Goal: Information Seeking & Learning: Learn about a topic

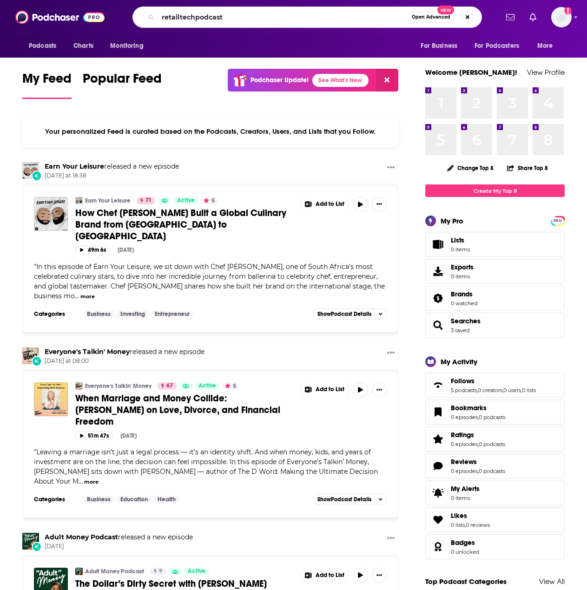
click at [179, 15] on input "retailtechpodcast" at bounding box center [283, 17] width 250 height 15
click at [198, 18] on input "retail techpodcast" at bounding box center [283, 17] width 250 height 15
click at [312, 13] on input "retail tech podcast" at bounding box center [283, 17] width 250 height 15
type input "retail tech podcast"
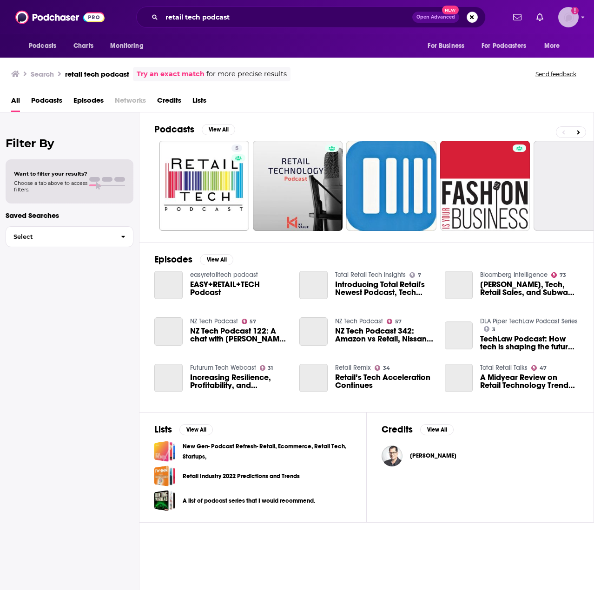
click at [574, 13] on icon "Add a profile image" at bounding box center [574, 10] width 7 height 7
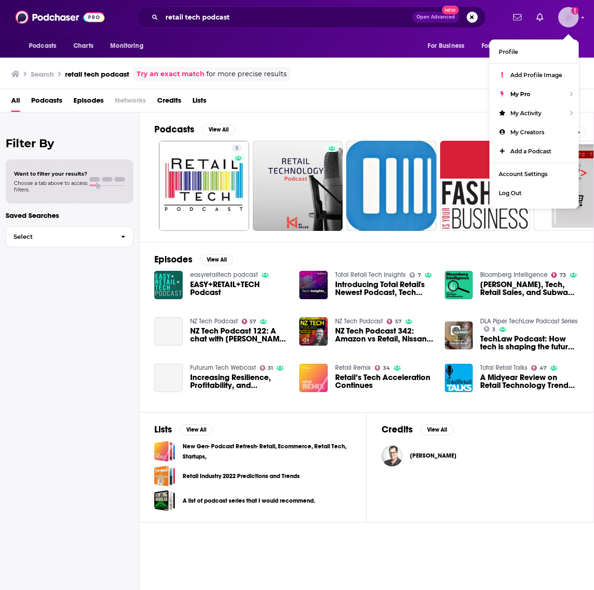
click at [574, 13] on icon "Add a profile image" at bounding box center [574, 10] width 7 height 7
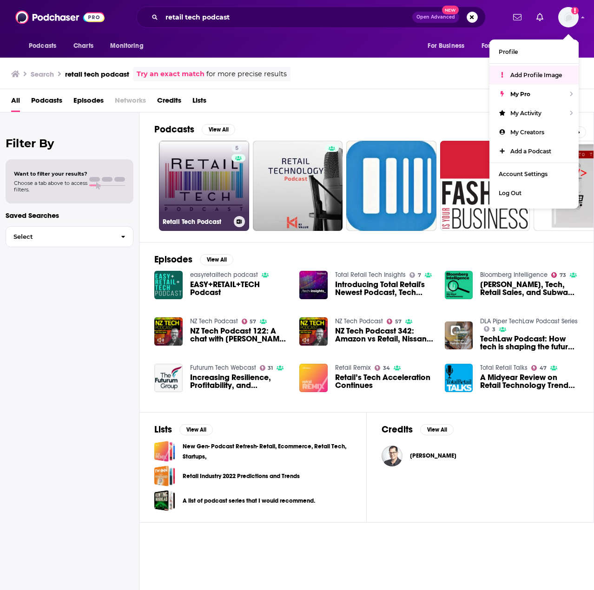
click at [175, 205] on link "5 Retail Tech Podcast" at bounding box center [204, 186] width 90 height 90
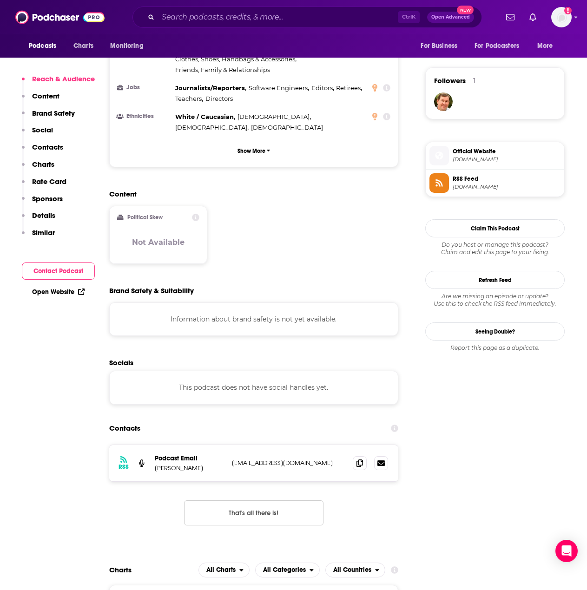
scroll to position [651, 0]
